Goal: Information Seeking & Learning: Learn about a topic

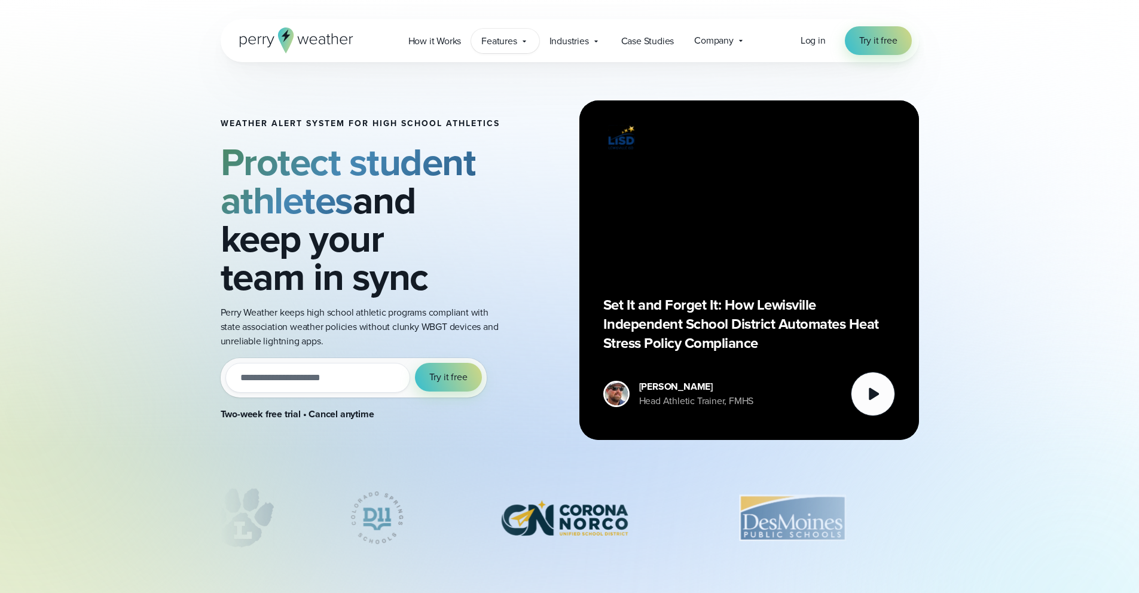
click at [514, 43] on span "Features" at bounding box center [498, 41] width 35 height 14
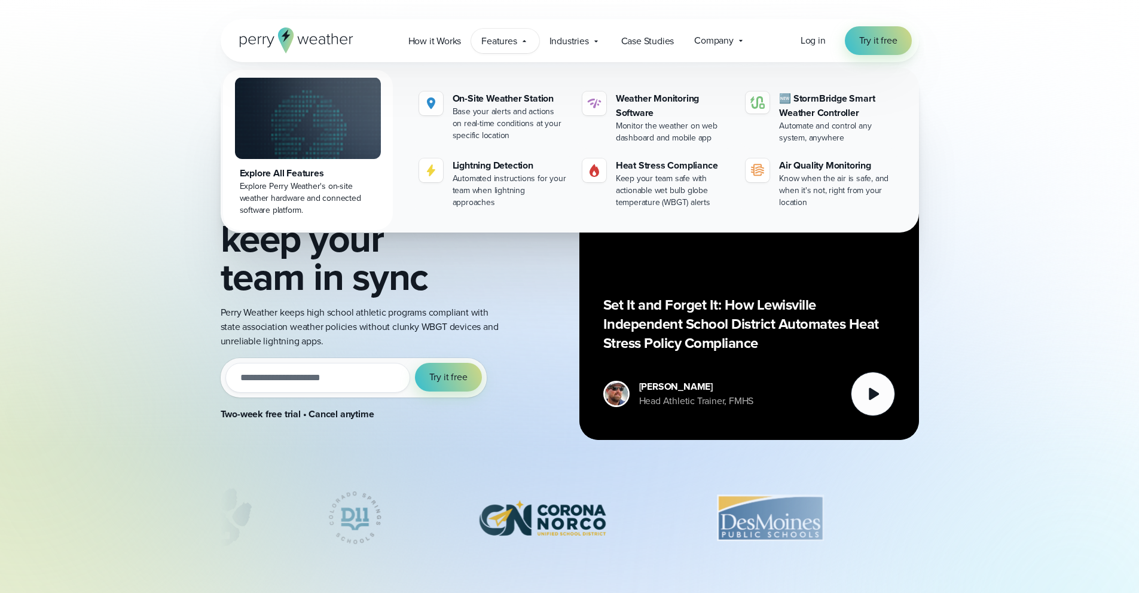
click at [324, 100] on img at bounding box center [308, 118] width 146 height 82
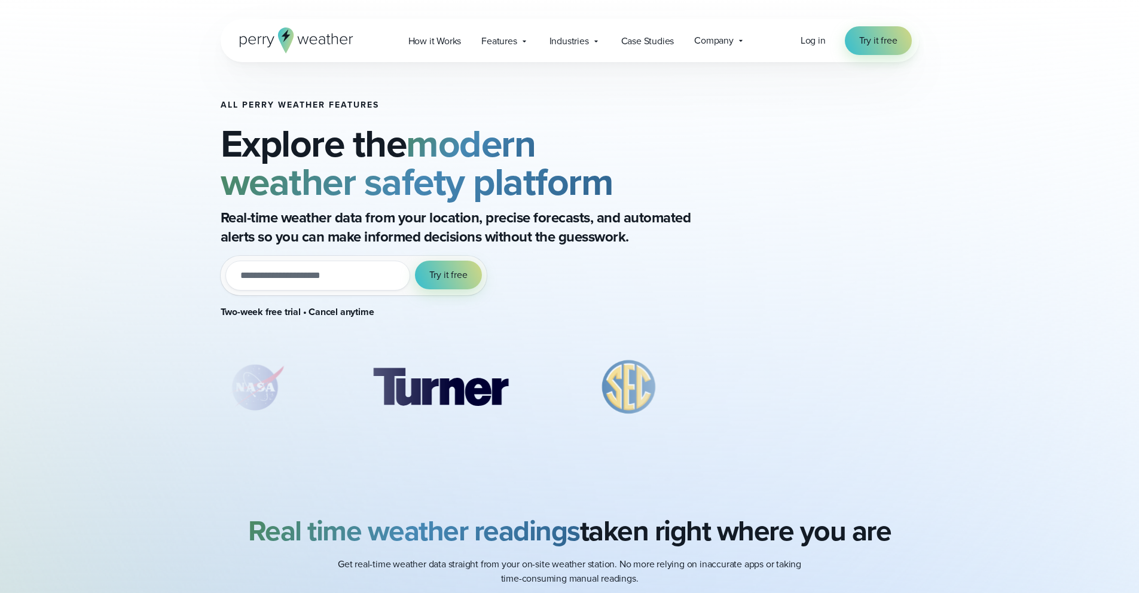
click at [651, 198] on h2 "Explore the modern weather safety platform" at bounding box center [480, 162] width 519 height 77
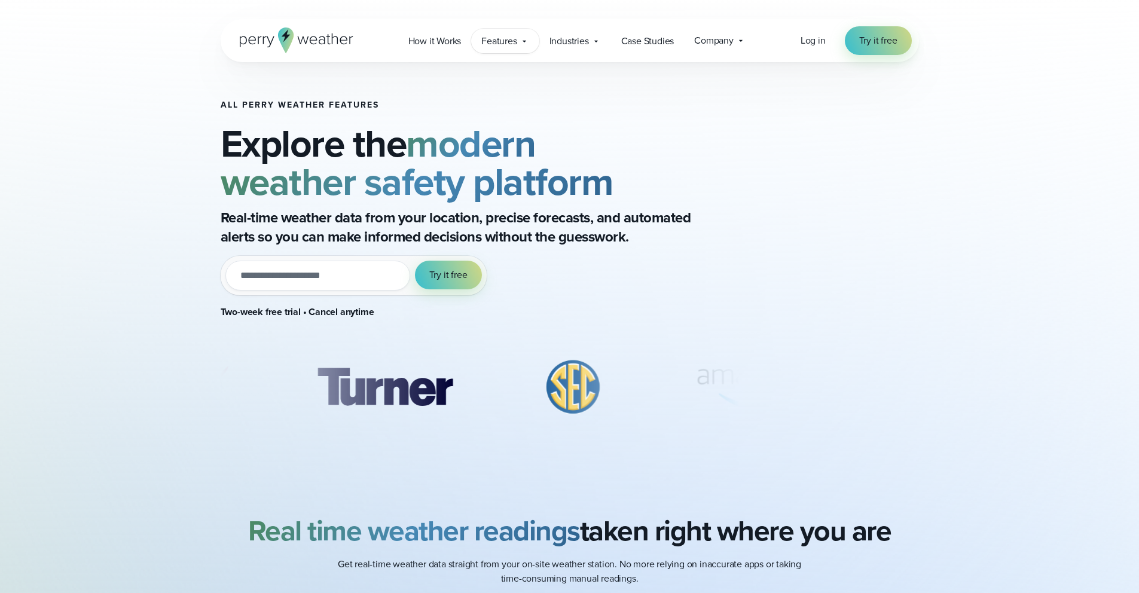
click at [501, 46] on span "Features" at bounding box center [498, 41] width 35 height 14
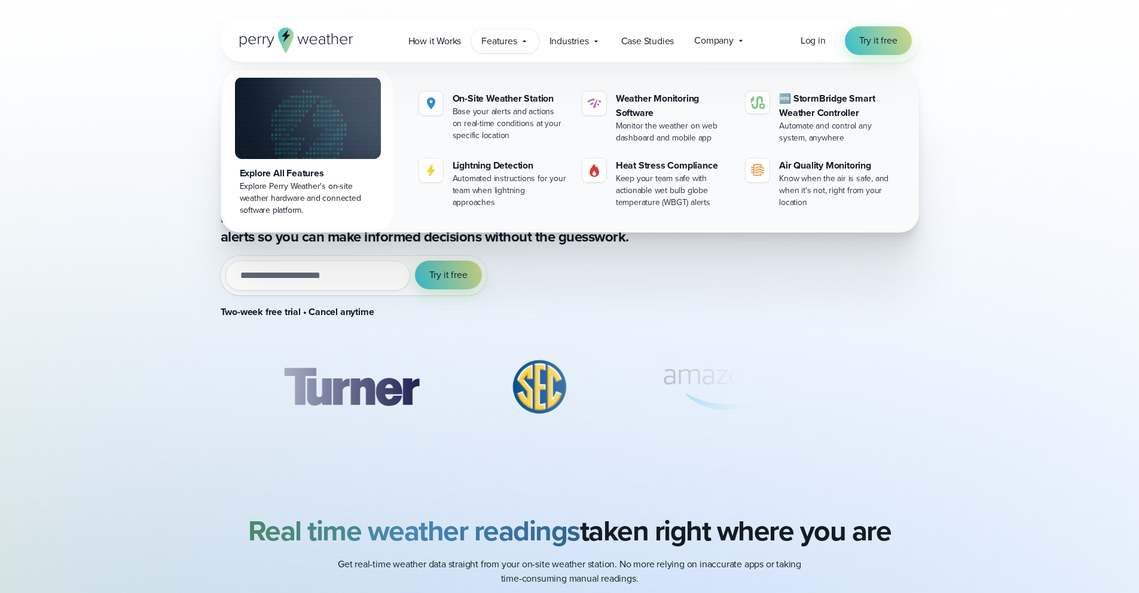
click at [350, 111] on img at bounding box center [308, 118] width 146 height 82
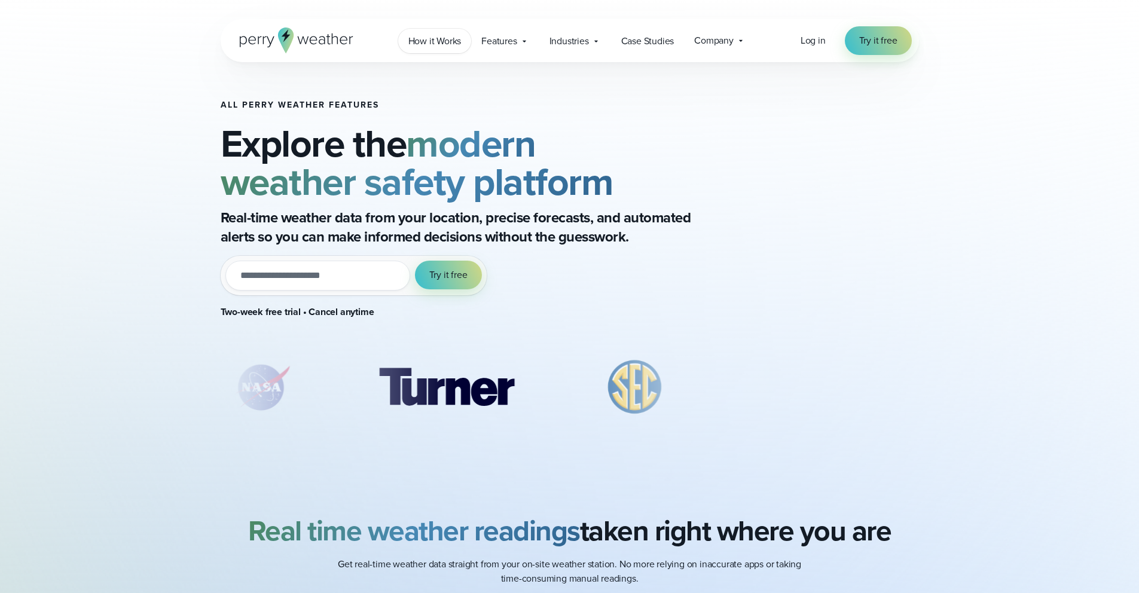
click at [429, 40] on span "How it Works" at bounding box center [434, 41] width 53 height 14
